Goal: Transaction & Acquisition: Purchase product/service

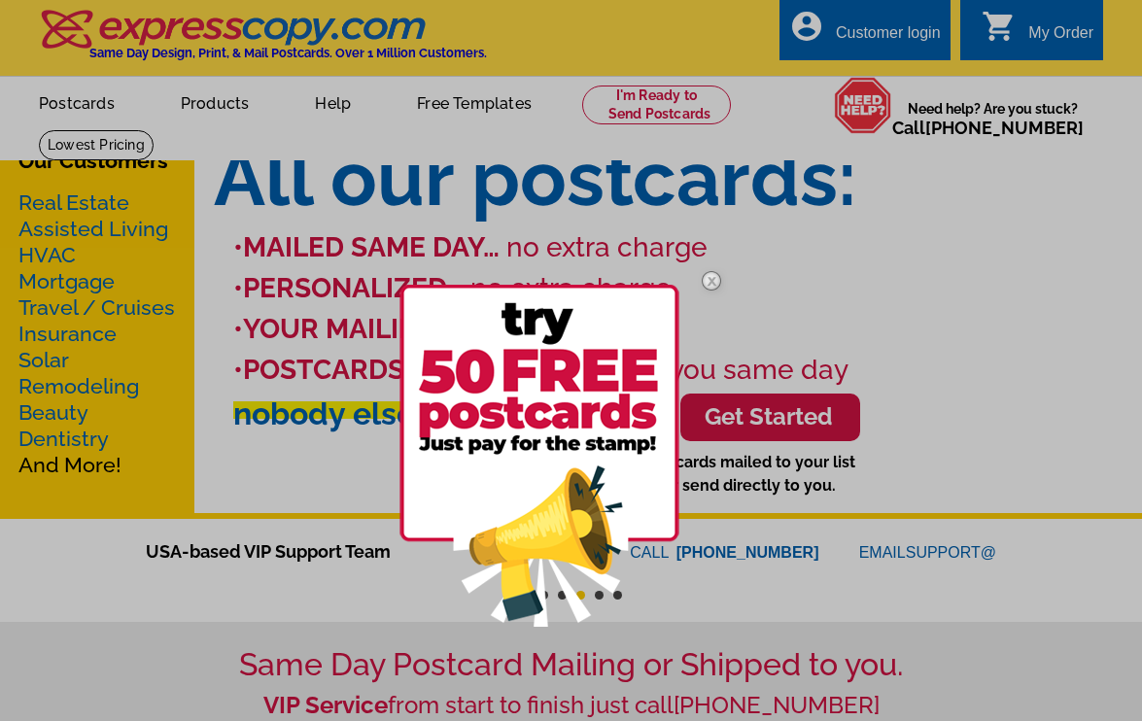
click at [219, 103] on div at bounding box center [571, 360] width 1142 height 721
click at [711, 277] on img at bounding box center [711, 281] width 56 height 56
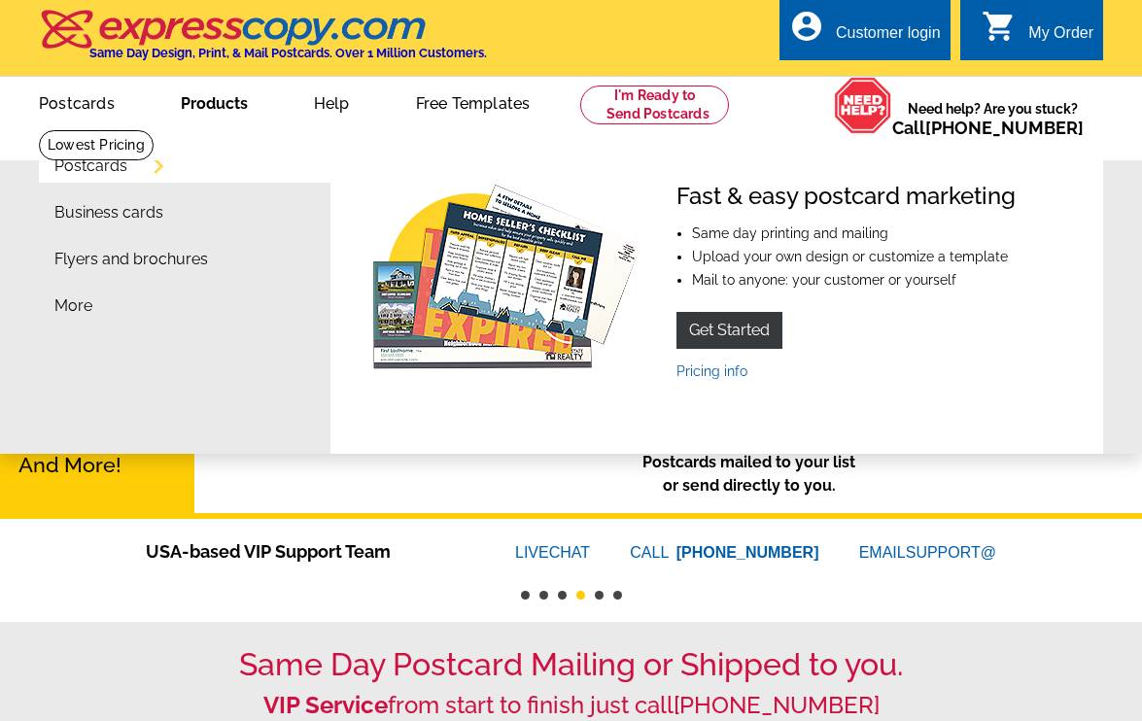
click at [216, 100] on link "Products" at bounding box center [214, 102] width 129 height 46
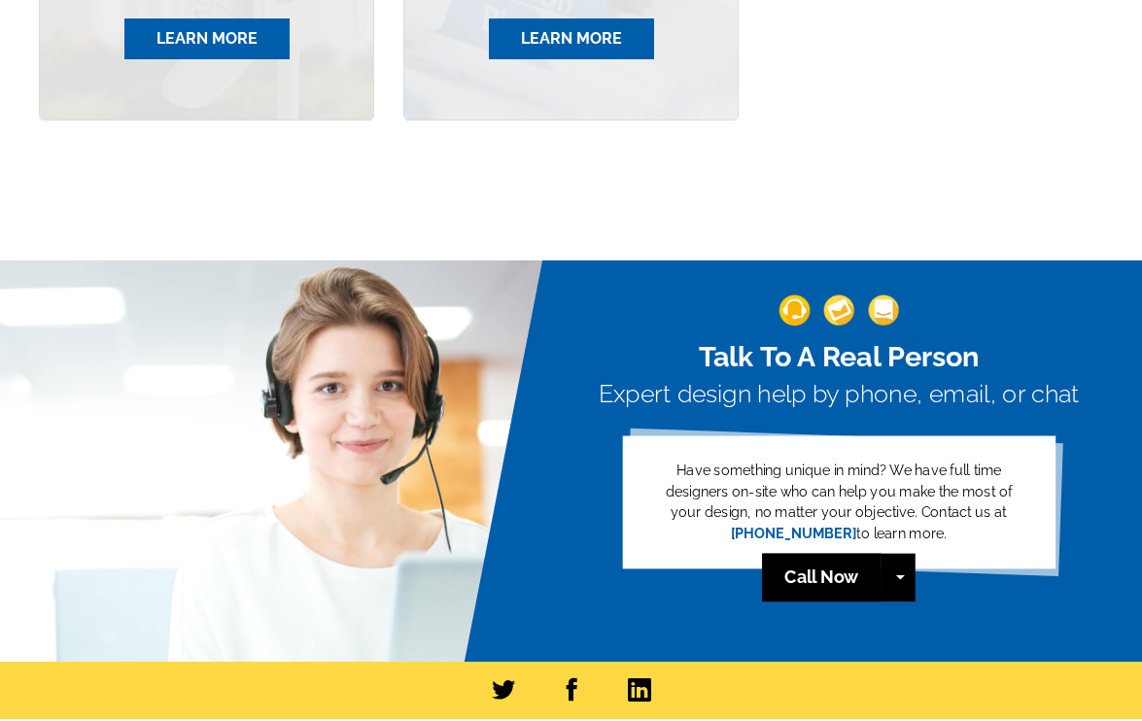
scroll to position [2042, 0]
